Goal: Task Accomplishment & Management: Manage account settings

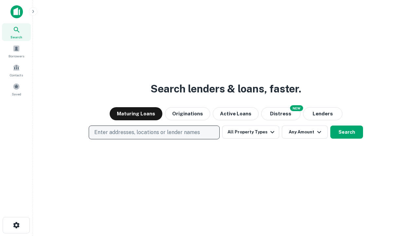
click at [154, 132] on p "Enter addresses, locations or lender names" at bounding box center [147, 132] width 106 height 8
type input "**********"
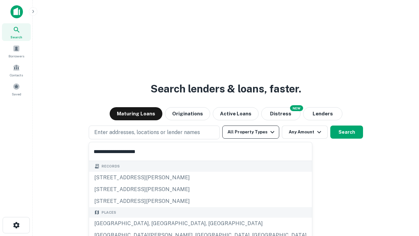
click at [251, 132] on button "All Property Types" at bounding box center [250, 131] width 57 height 13
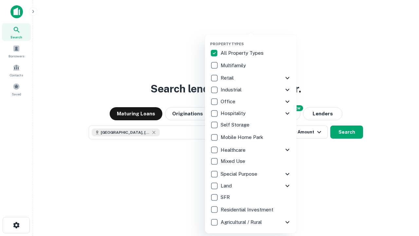
click at [256, 40] on button "button" at bounding box center [256, 40] width 92 height 0
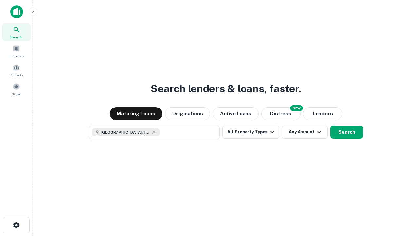
scroll to position [10, 0]
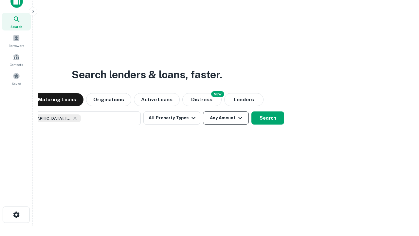
click at [203, 111] on button "Any Amount" at bounding box center [226, 117] width 46 height 13
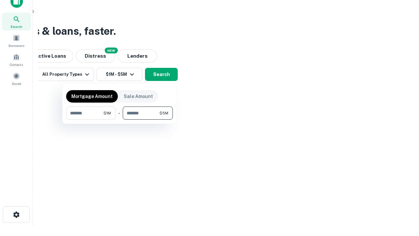
type input "*******"
click at [120, 120] on button "button" at bounding box center [119, 120] width 107 height 0
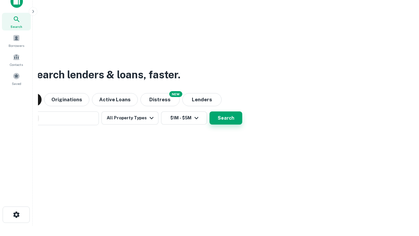
click at [210, 111] on button "Search" at bounding box center [226, 117] width 33 height 13
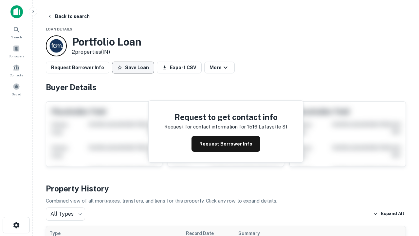
click at [133, 67] on button "Save Loan" at bounding box center [133, 68] width 42 height 12
click at [135, 67] on button "Loan Saved" at bounding box center [134, 68] width 45 height 12
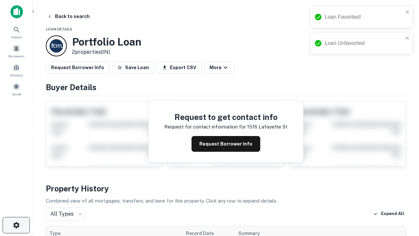
click at [16, 225] on icon "button" at bounding box center [16, 225] width 8 height 8
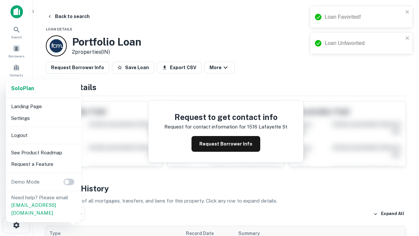
click at [43, 135] on li "Logout" at bounding box center [44, 135] width 70 height 12
